Goal: Information Seeking & Learning: Check status

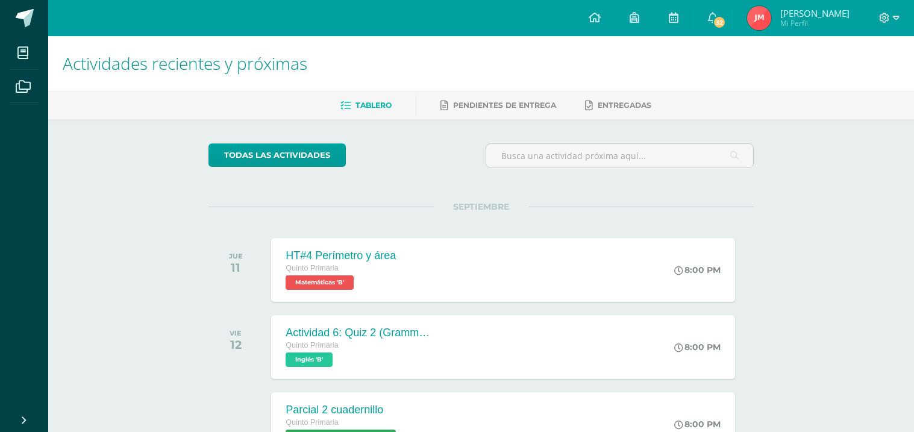
click at [760, 19] on img at bounding box center [759, 18] width 24 height 24
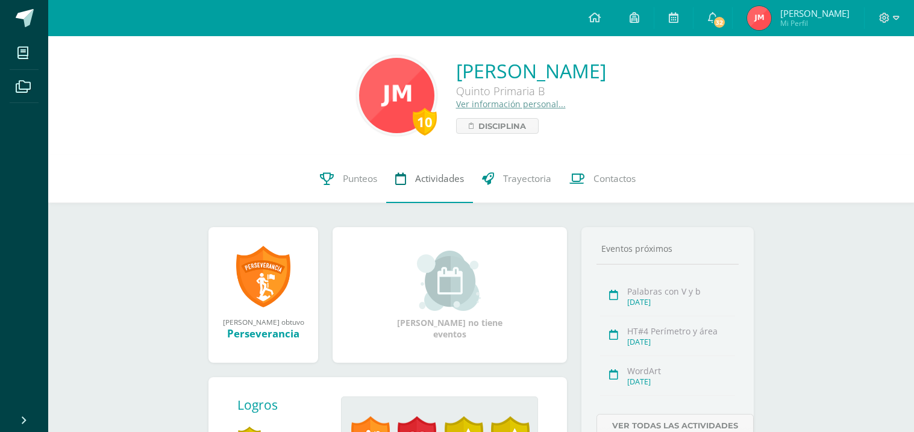
click at [425, 183] on span "Actividades" at bounding box center [439, 178] width 49 height 13
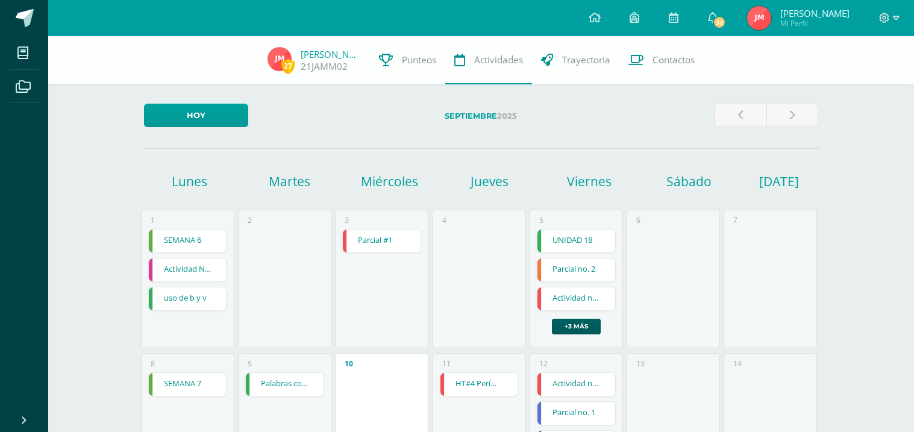
click at [343, 197] on div "Miércoles" at bounding box center [389, 186] width 100 height 27
click at [403, 51] on link "Punteos" at bounding box center [407, 60] width 75 height 48
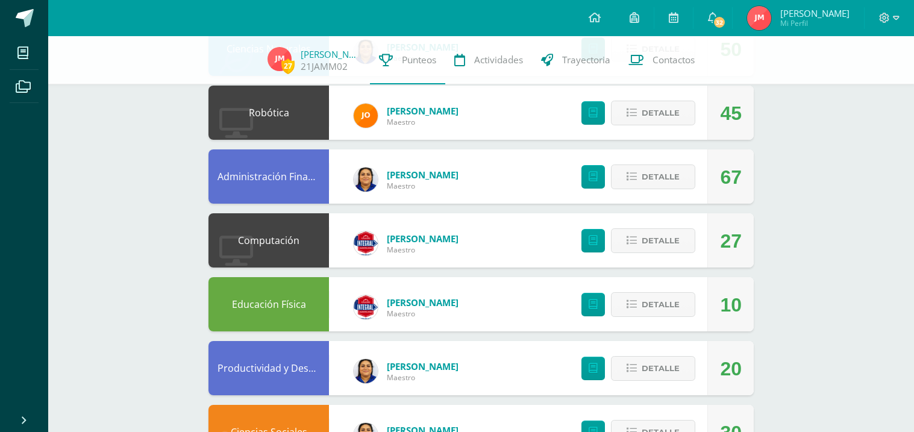
scroll to position [361, 0]
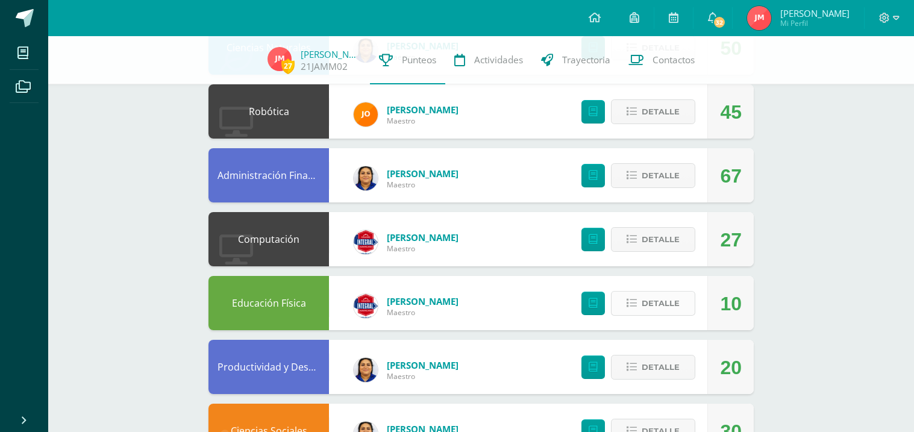
click at [659, 299] on span "Detalle" at bounding box center [661, 303] width 38 height 22
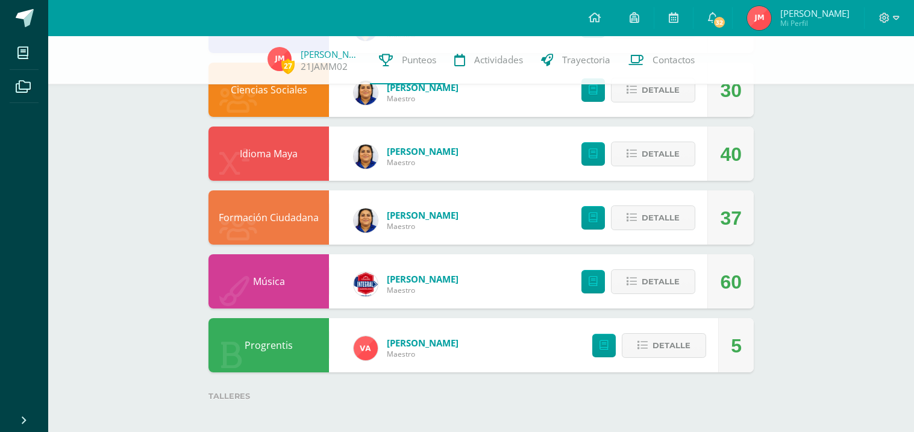
scroll to position [939, 0]
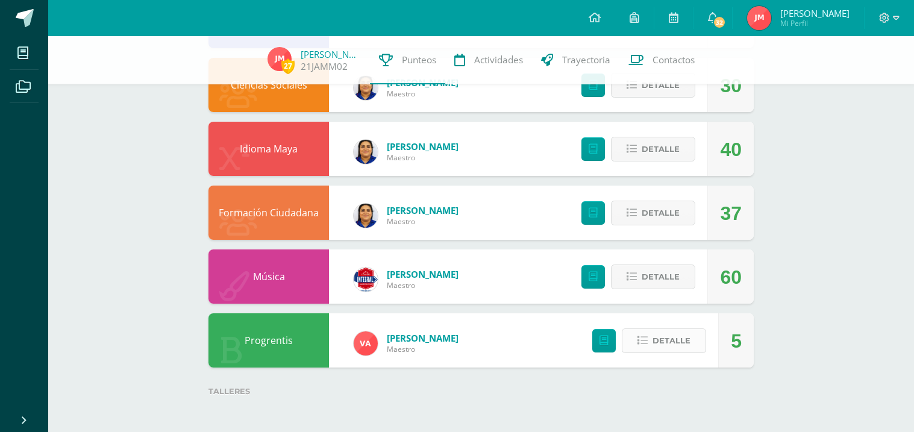
click at [689, 349] on span "Detalle" at bounding box center [671, 341] width 38 height 22
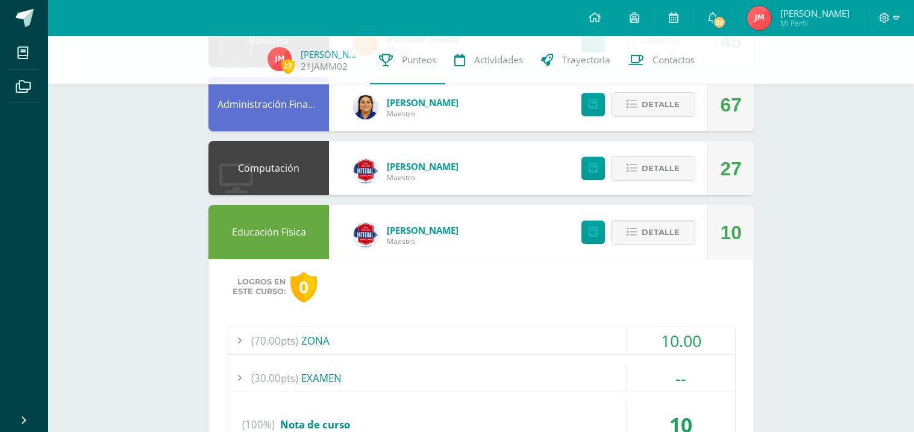
scroll to position [360, 0]
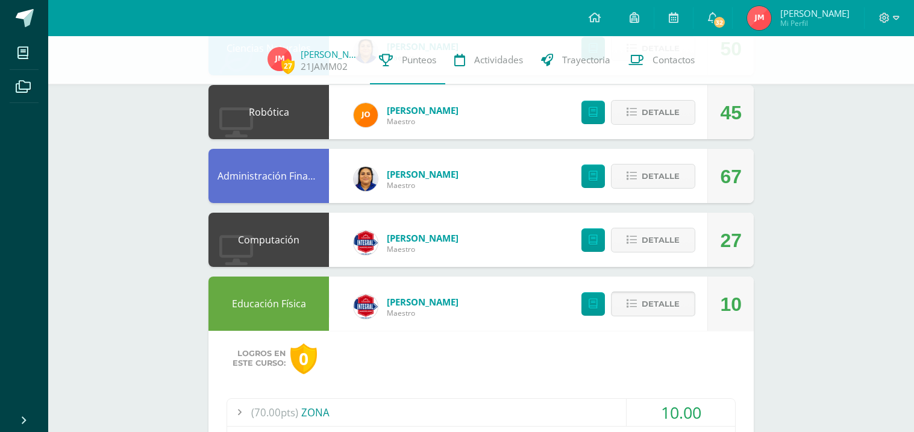
click at [683, 309] on button "Detalle" at bounding box center [653, 304] width 84 height 25
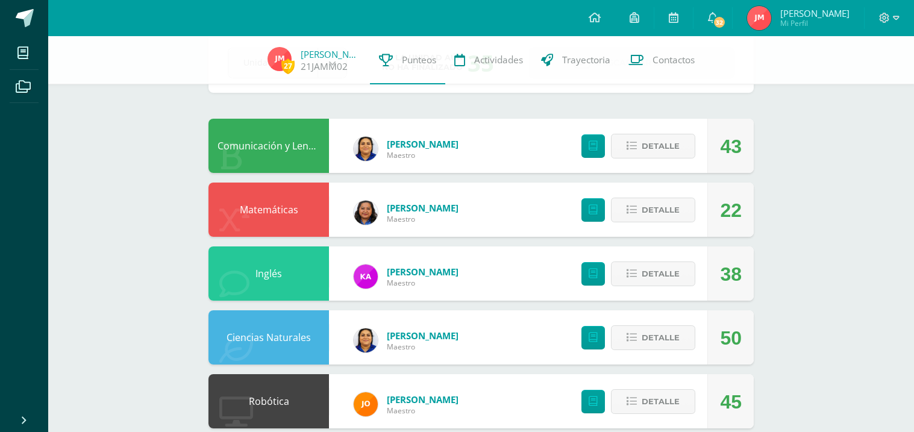
scroll to position [47, 0]
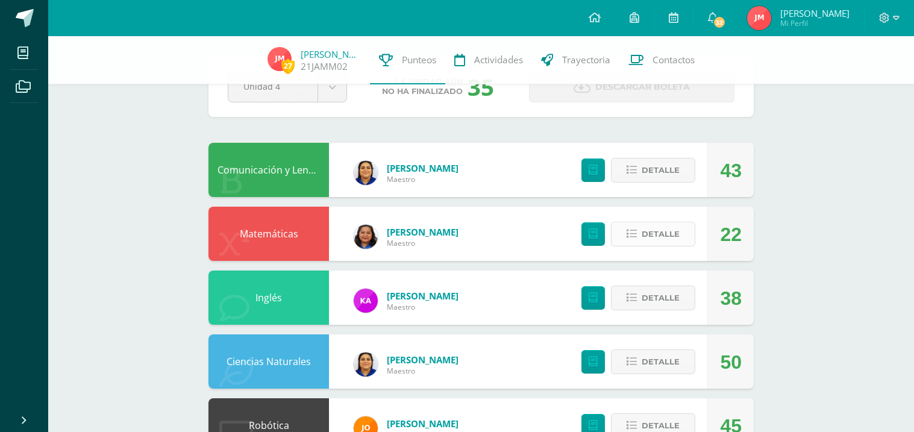
click at [673, 228] on span "Detalle" at bounding box center [661, 234] width 38 height 22
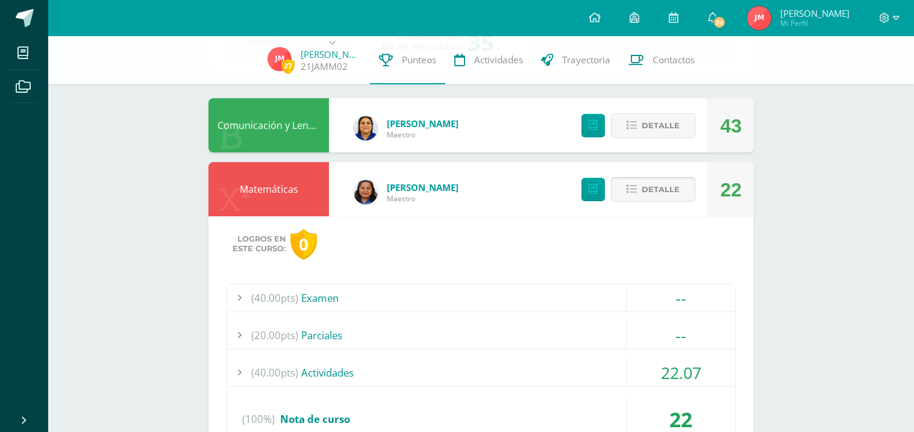
scroll to position [0, 0]
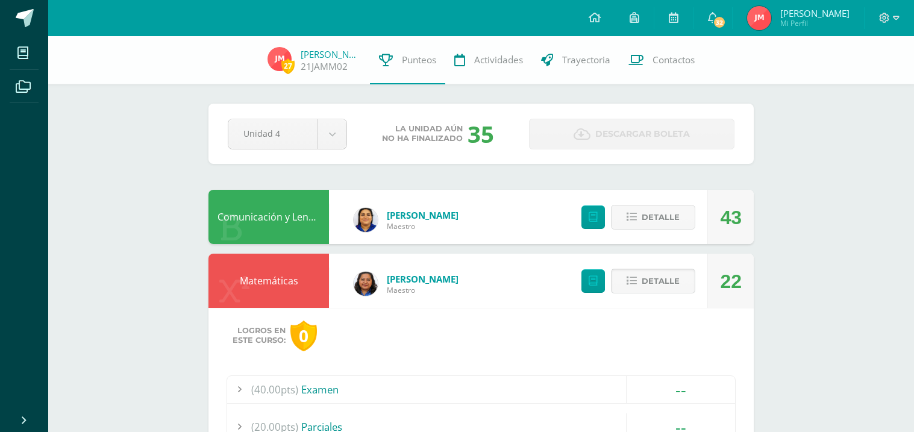
click at [672, 289] on span "Detalle" at bounding box center [661, 281] width 38 height 22
